Goal: Transaction & Acquisition: Download file/media

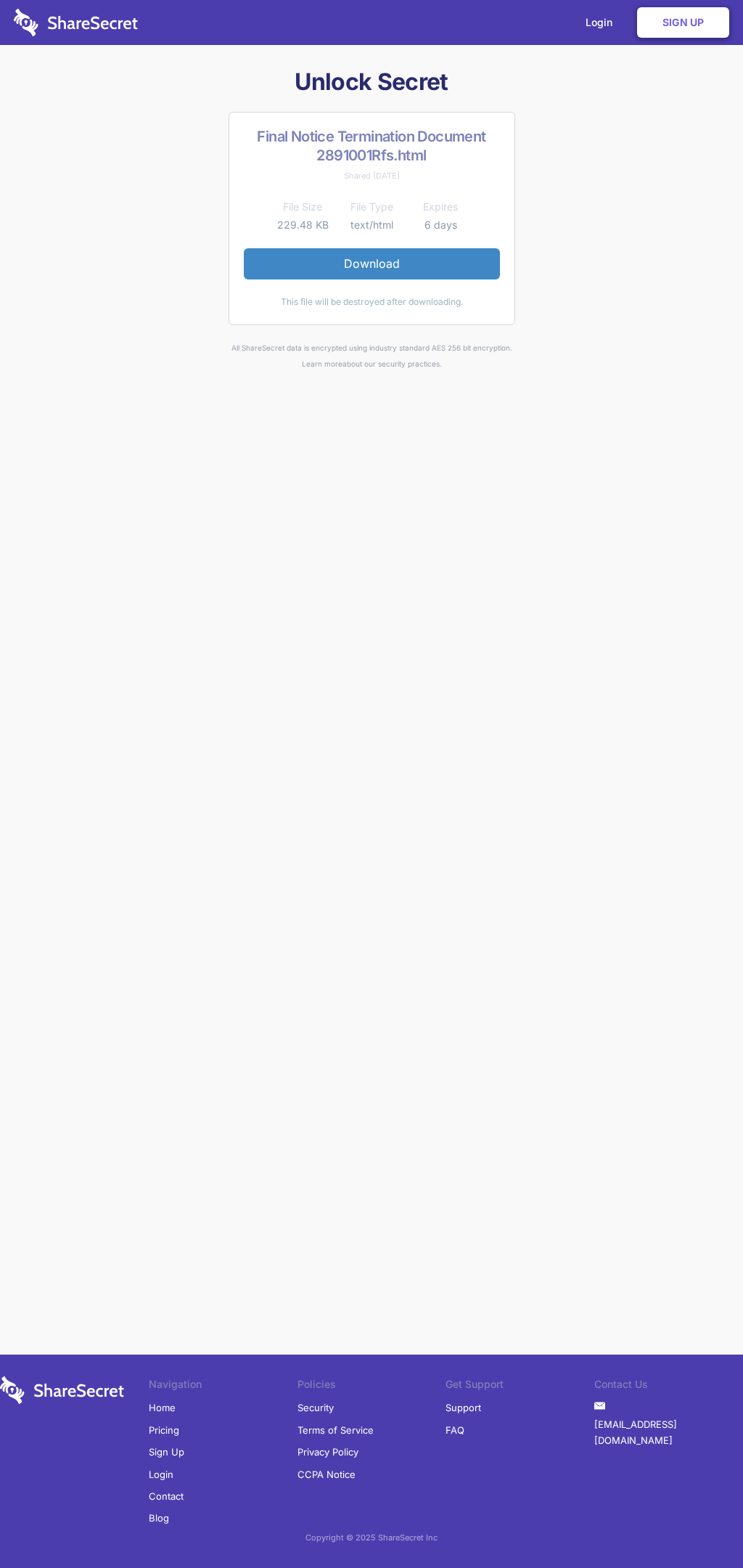
click at [372, 263] on link "Download" at bounding box center [372, 263] width 256 height 30
